Goal: Transaction & Acquisition: Purchase product/service

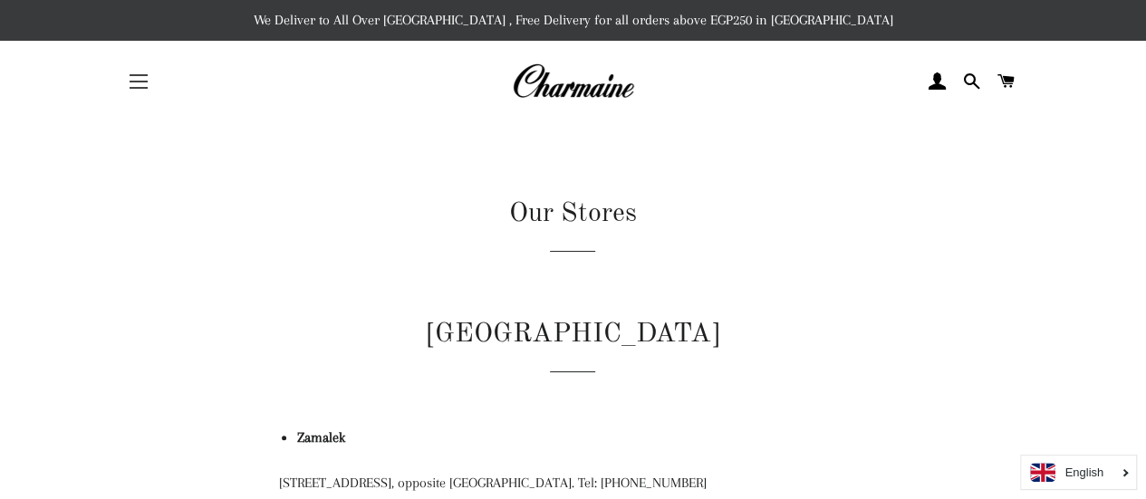
click at [137, 87] on span "button" at bounding box center [139, 88] width 18 height 2
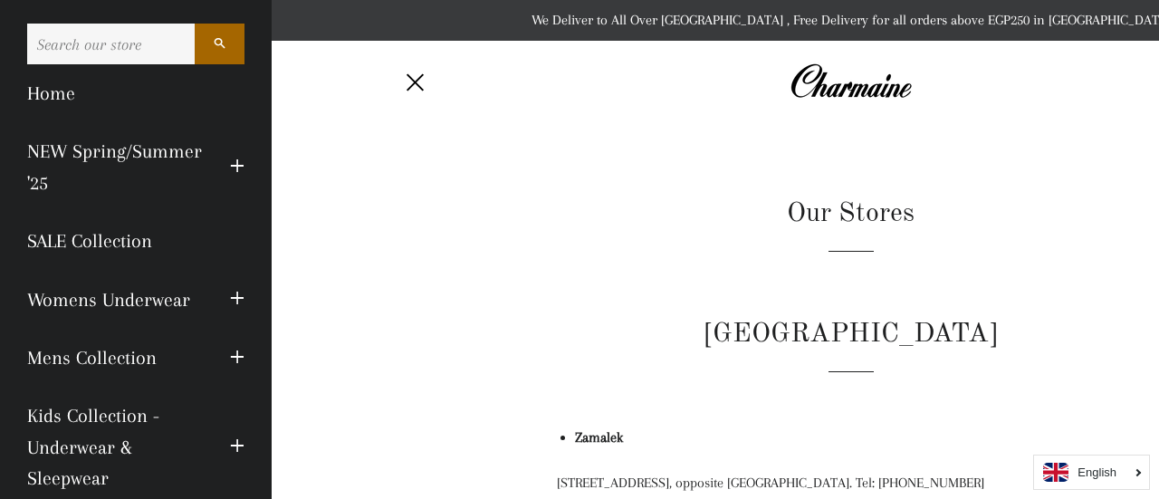
click at [865, 79] on img at bounding box center [851, 82] width 122 height 40
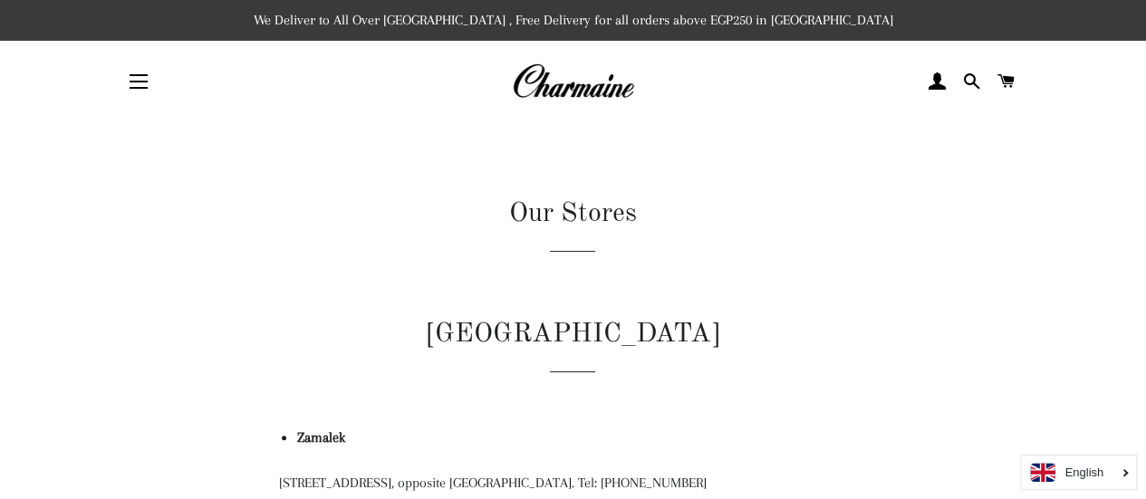
click at [609, 82] on img at bounding box center [573, 82] width 122 height 40
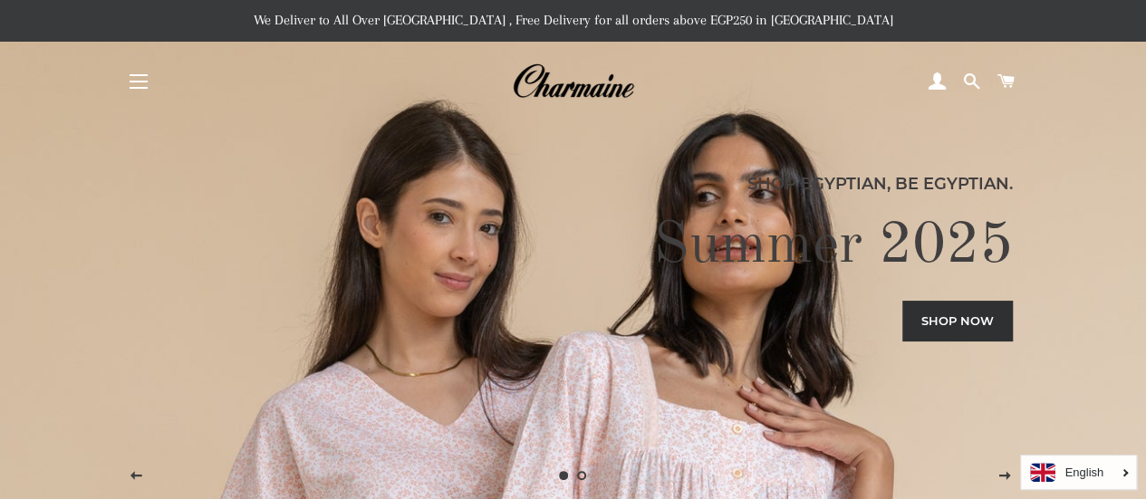
click at [134, 78] on button "Site navigation" at bounding box center [138, 81] width 45 height 45
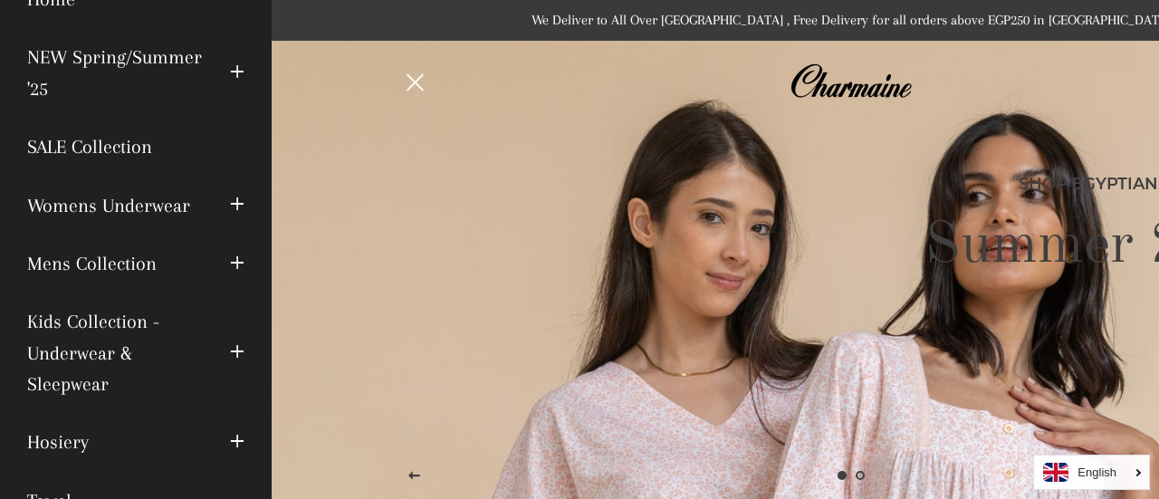
scroll to position [129, 0]
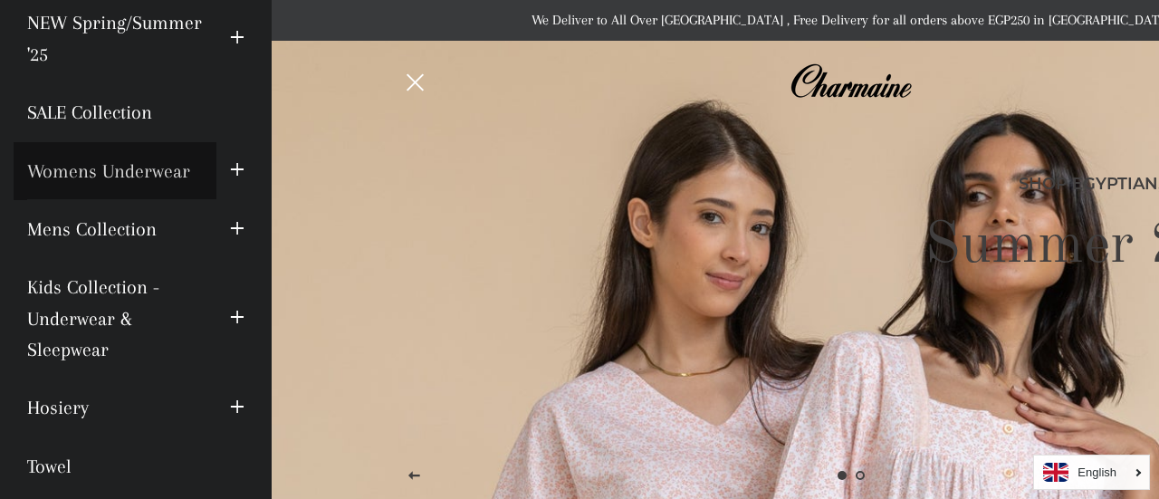
click at [167, 155] on link "Womens Underwear" at bounding box center [115, 171] width 203 height 58
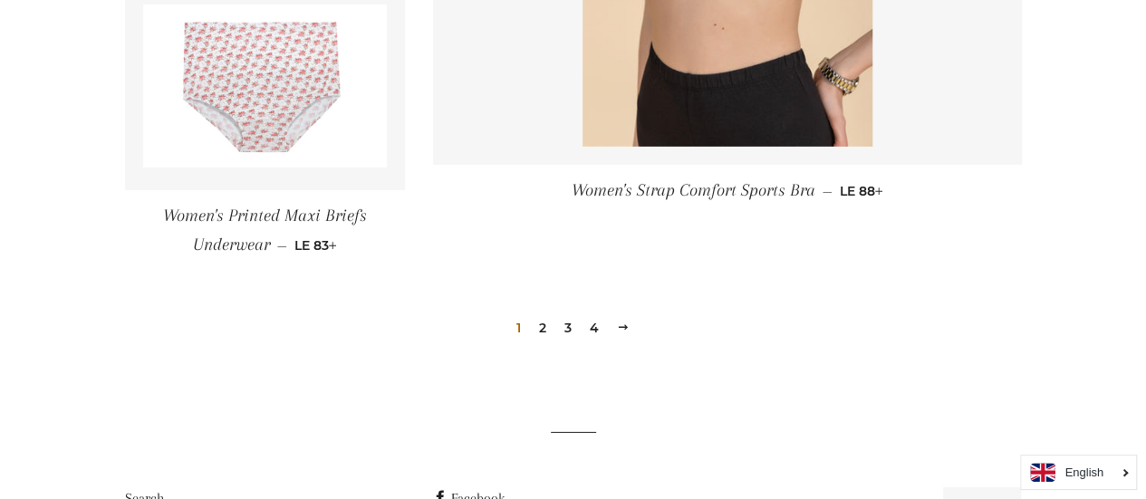
scroll to position [2862, 0]
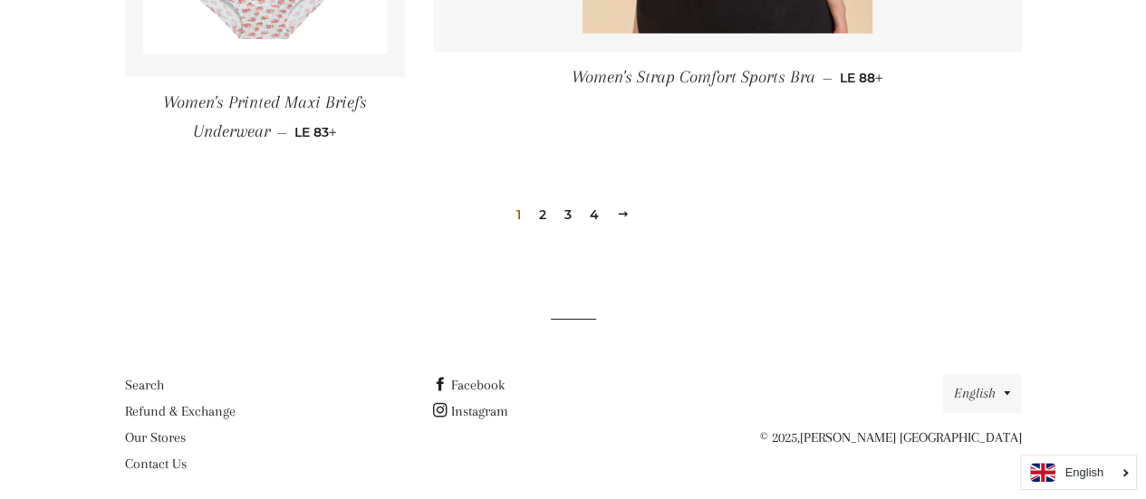
click at [534, 216] on link "2" at bounding box center [543, 214] width 22 height 27
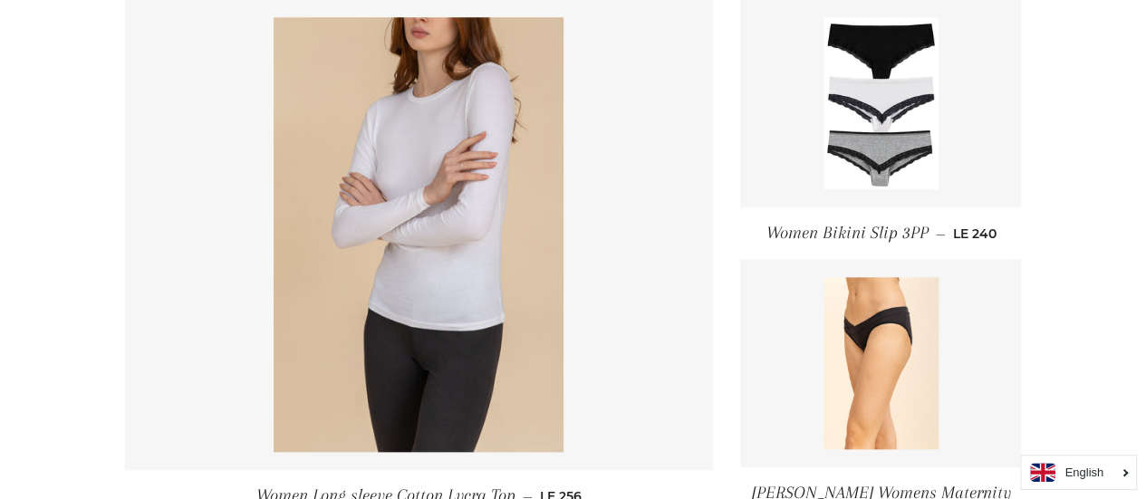
scroll to position [828, 0]
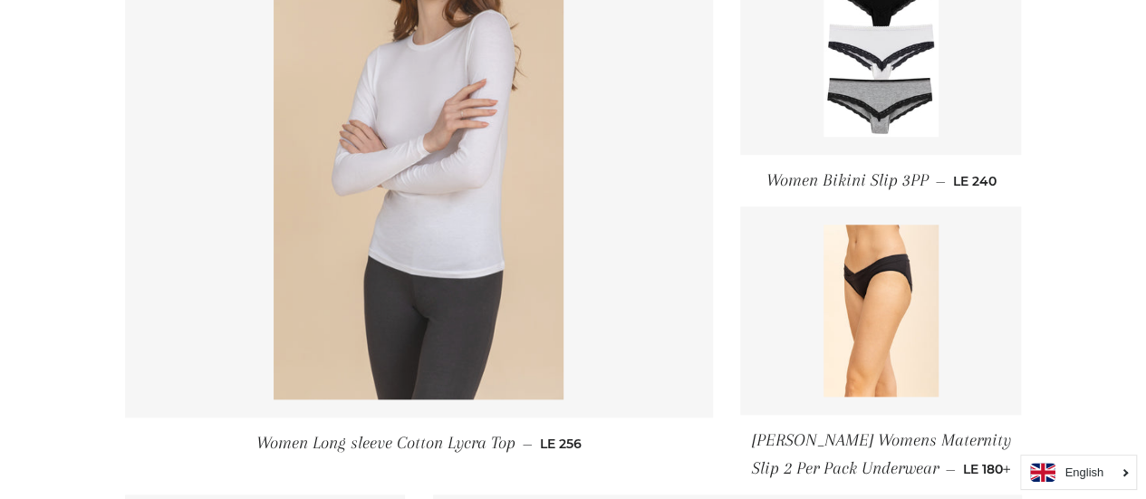
click at [463, 245] on img at bounding box center [419, 182] width 290 height 435
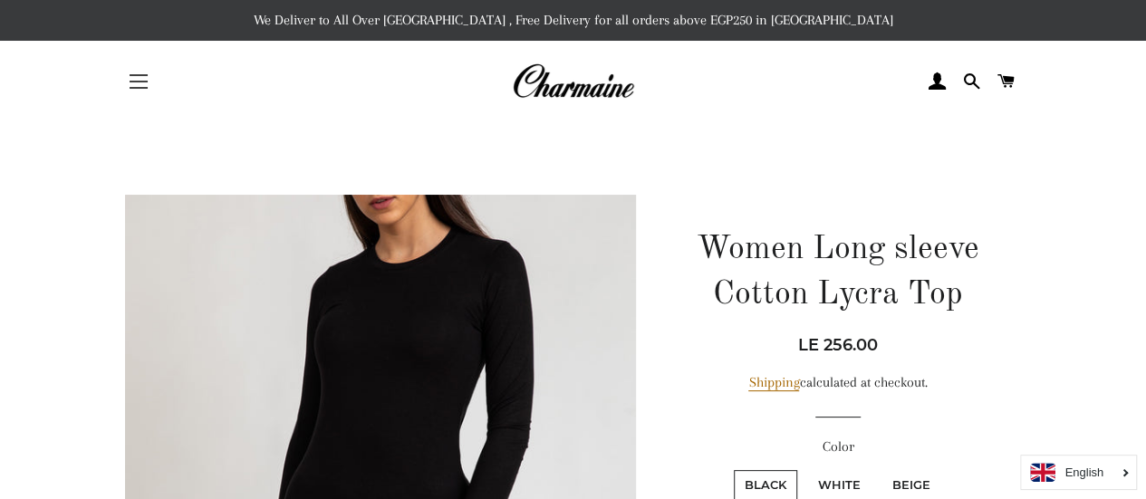
click at [151, 81] on button "Site navigation" at bounding box center [138, 81] width 45 height 45
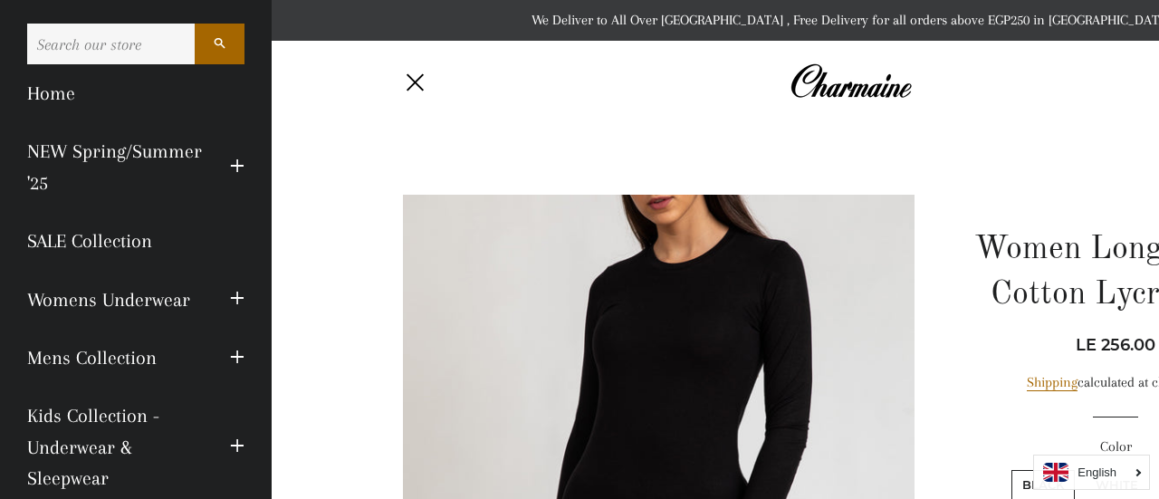
drag, startPoint x: 257, startPoint y: 166, endPoint x: 249, endPoint y: 236, distance: 70.2
click at [249, 236] on div "Search Home NEW Spring/Summer '25 Expand submenu NEW Spring/Summer '25 Collapse…" at bounding box center [136, 249] width 272 height 499
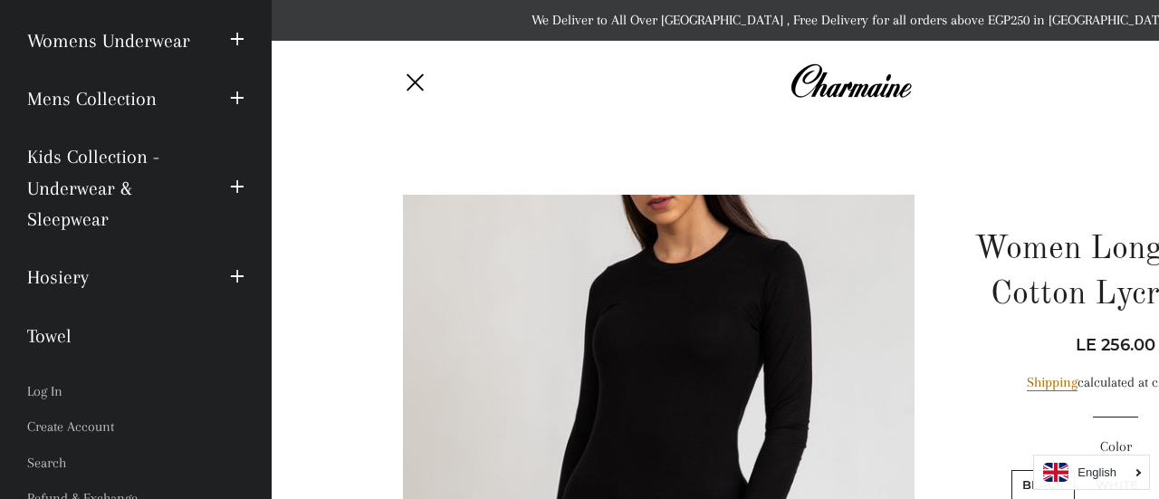
scroll to position [290, 0]
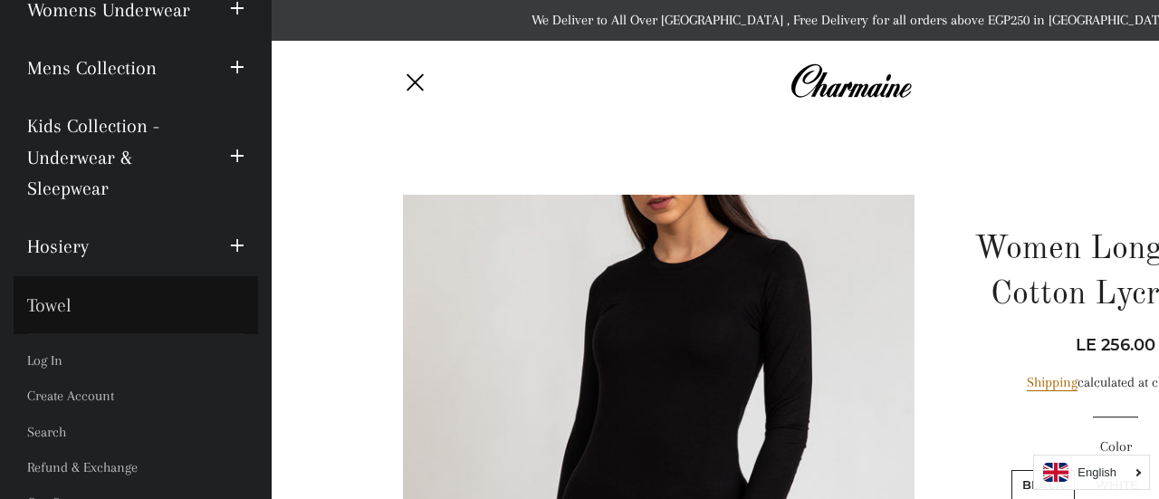
click at [94, 285] on link "Towel" at bounding box center [136, 305] width 245 height 58
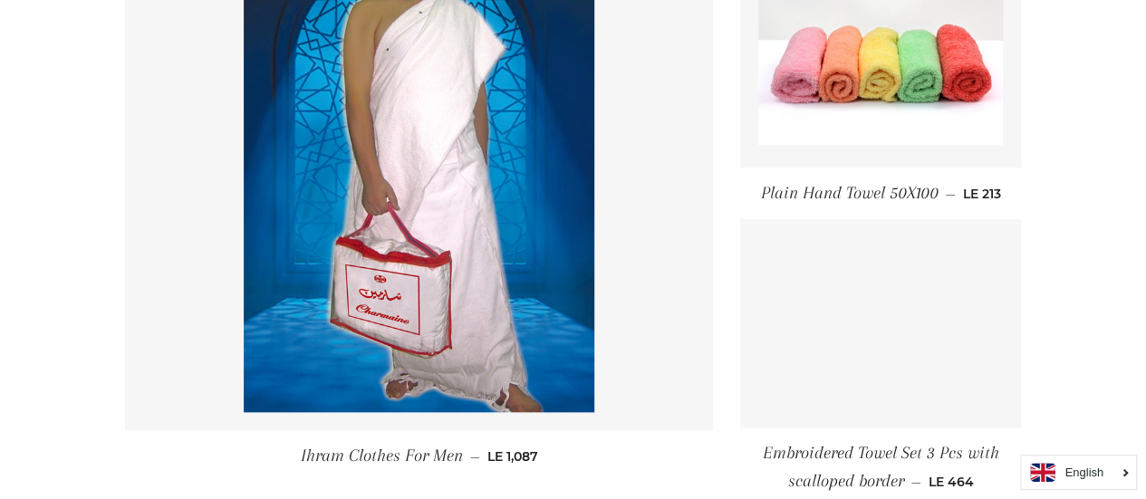
scroll to position [723, 0]
